Goal: Find specific page/section: Find specific page/section

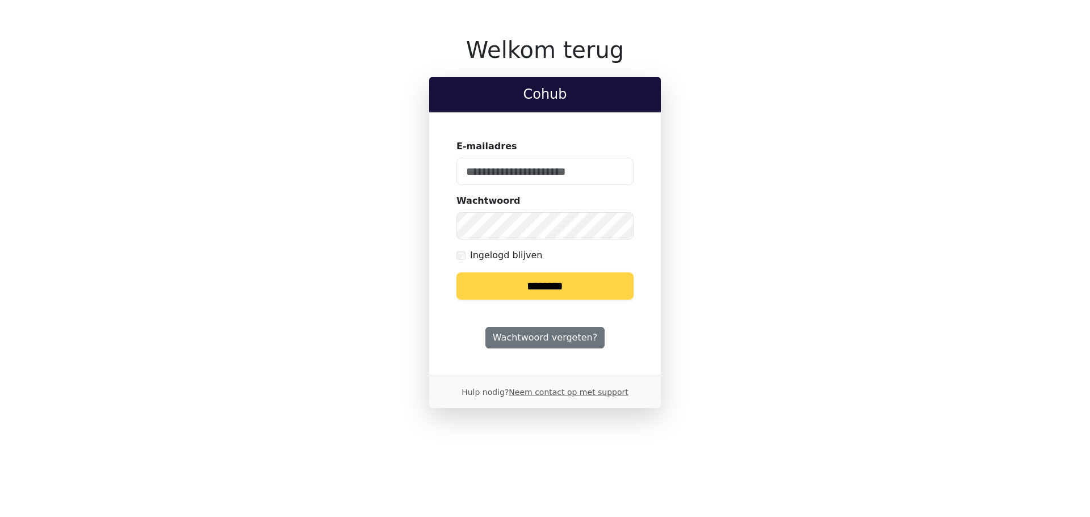
type input "**********"
click at [506, 298] on input "********" at bounding box center [544, 285] width 177 height 27
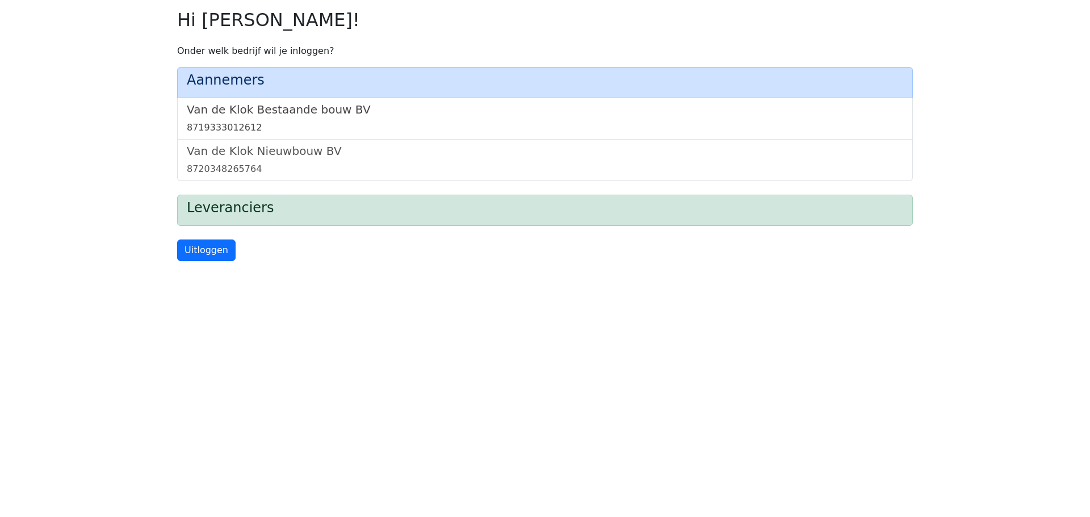
click at [325, 110] on h5 "Van de Klok Bestaande bouw BV" at bounding box center [545, 110] width 716 height 14
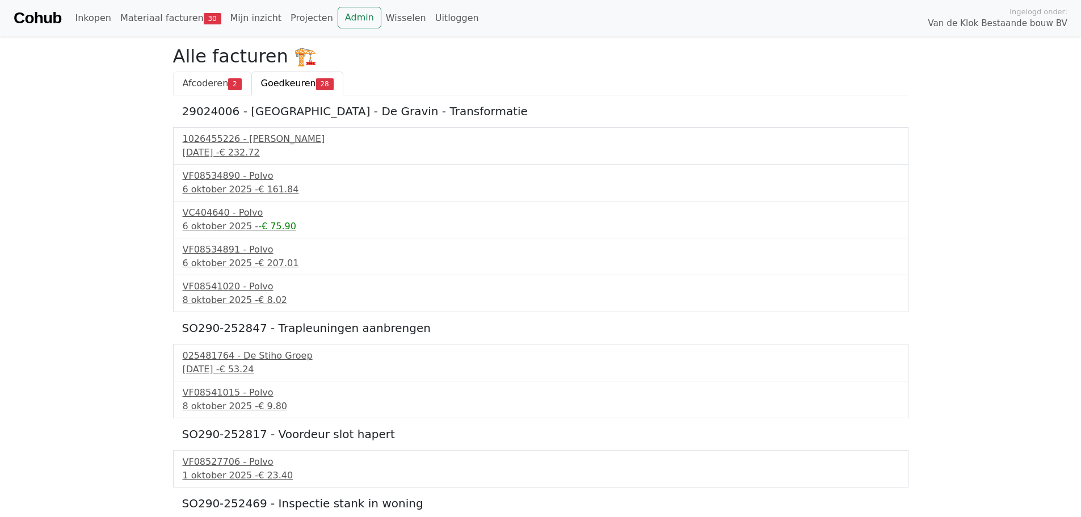
click at [222, 86] on span "Afcoderen" at bounding box center [206, 83] width 46 height 11
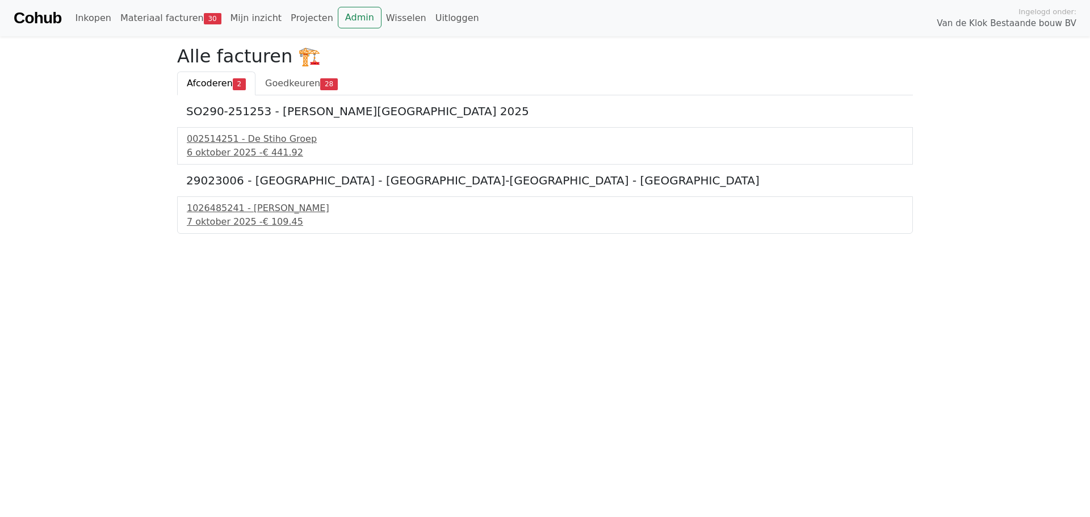
click at [99, 234] on html "Cohub Inkopen Materiaal facturen 30 Mijn inzicht Projecten Admin Wisselen Uitlo…" at bounding box center [545, 117] width 1090 height 234
click at [255, 136] on div "002514251 - De Stiho Groep" at bounding box center [545, 139] width 716 height 14
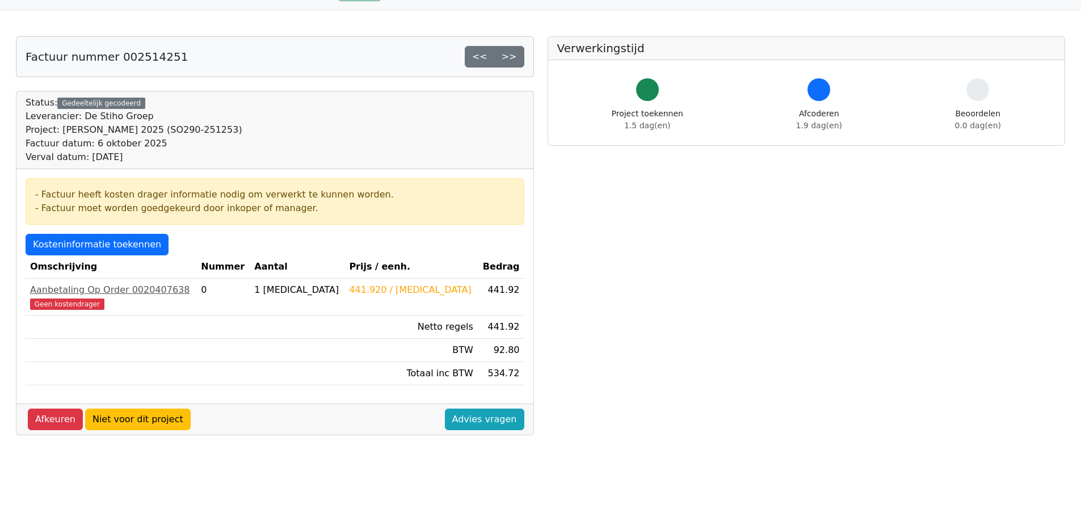
scroll to position [7, 0]
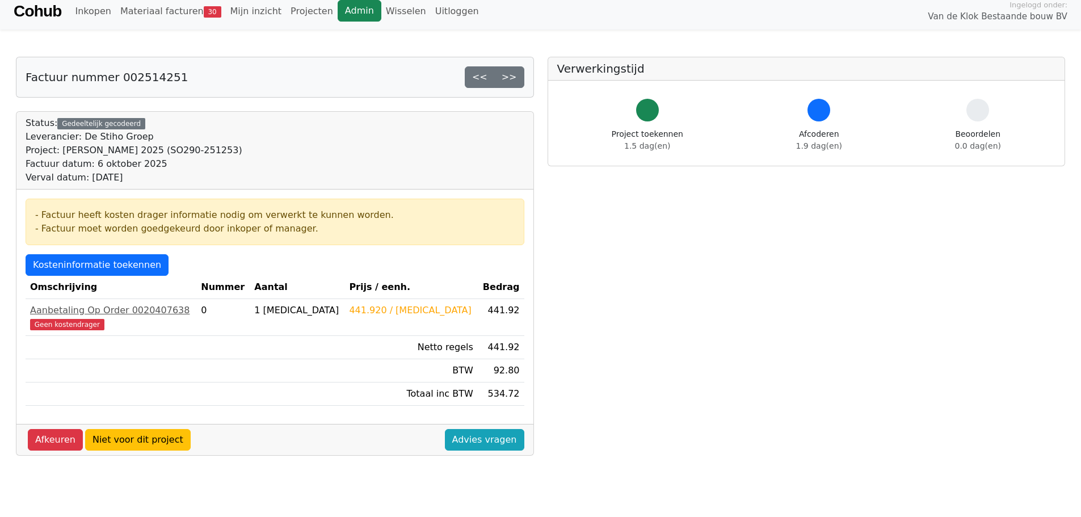
click at [338, 16] on link "Admin" at bounding box center [360, 11] width 44 height 22
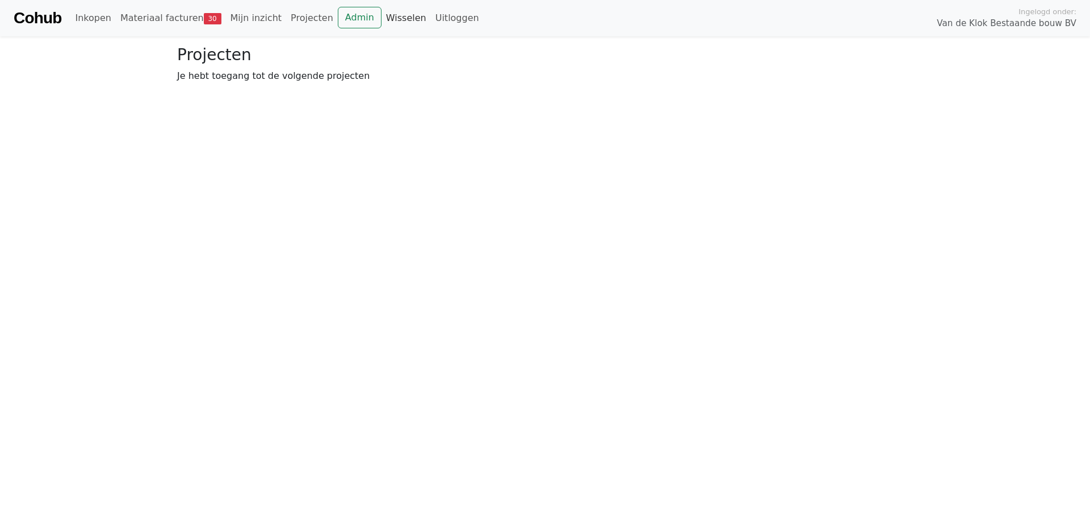
click at [389, 19] on link "Wisselen" at bounding box center [405, 18] width 49 height 23
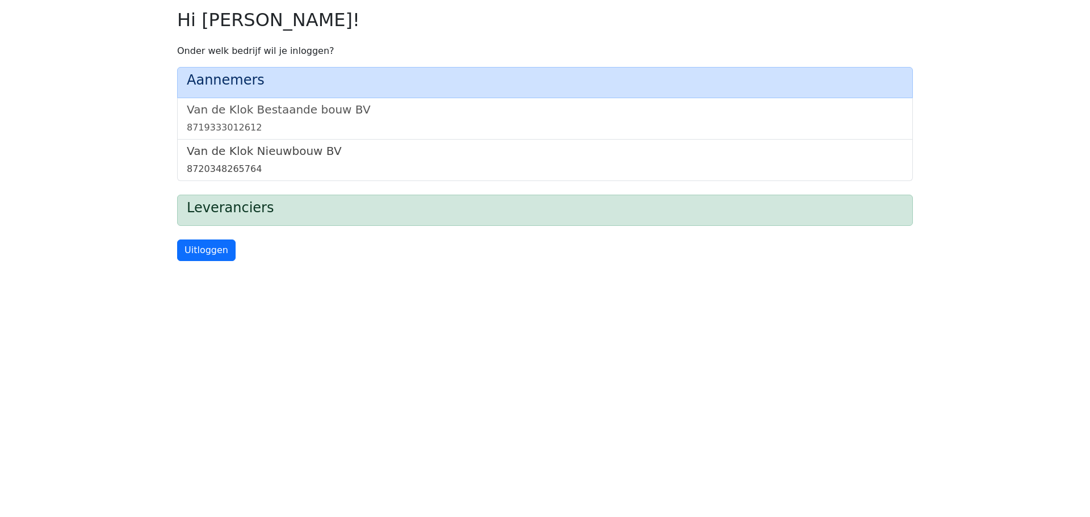
click at [236, 154] on h5 "Van de Klok Nieuwbouw BV" at bounding box center [545, 151] width 716 height 14
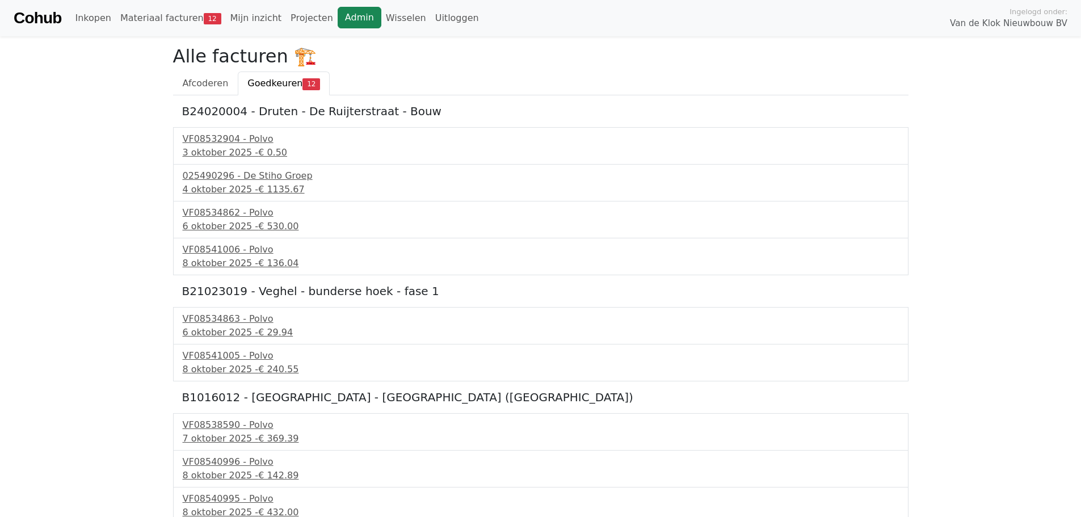
click at [338, 22] on link "Admin" at bounding box center [360, 18] width 44 height 22
